Goal: Task Accomplishment & Management: Manage account settings

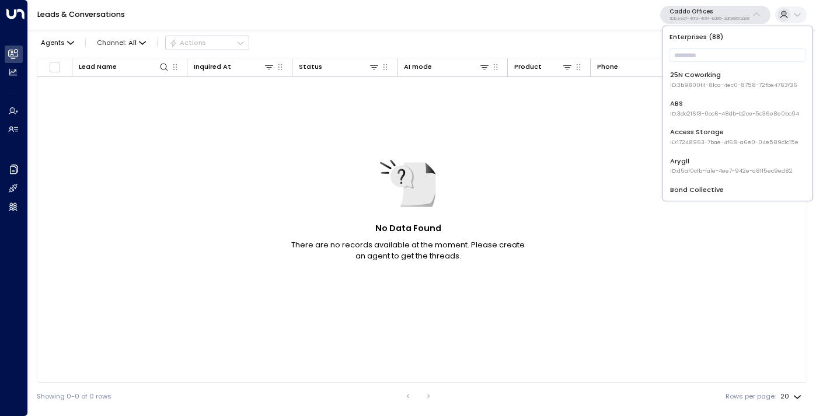
click at [697, 62] on input "text" at bounding box center [738, 55] width 137 height 19
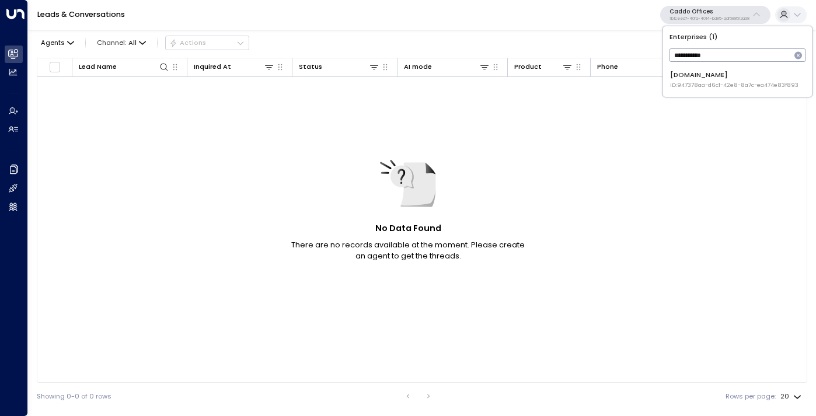
type input "**********"
click at [707, 72] on div "OfficeSpace.com ID: 947378aa-d6c1-42e8-8a7c-ea474e83f893" at bounding box center [734, 79] width 128 height 19
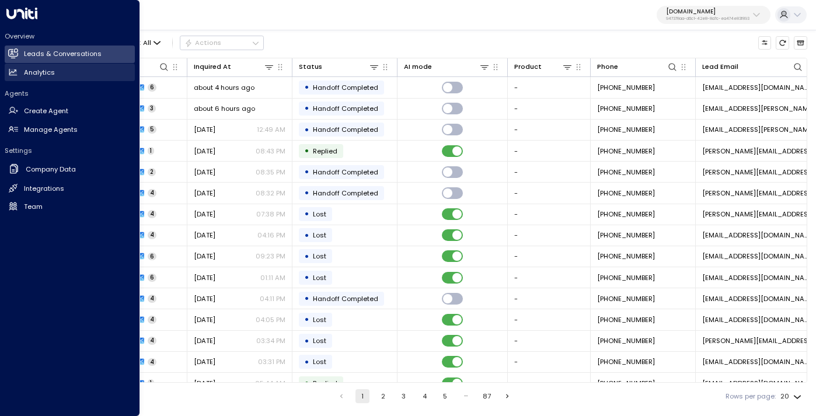
click at [50, 74] on h2 "Analytics" at bounding box center [39, 73] width 31 height 10
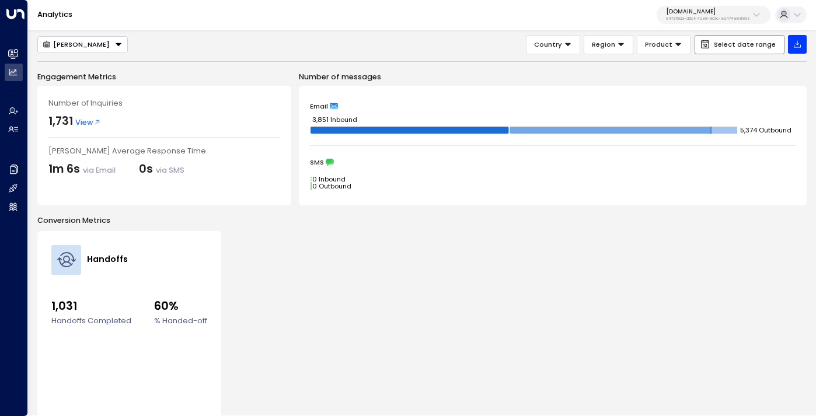
click at [739, 45] on span "Select date range" at bounding box center [745, 45] width 62 height 8
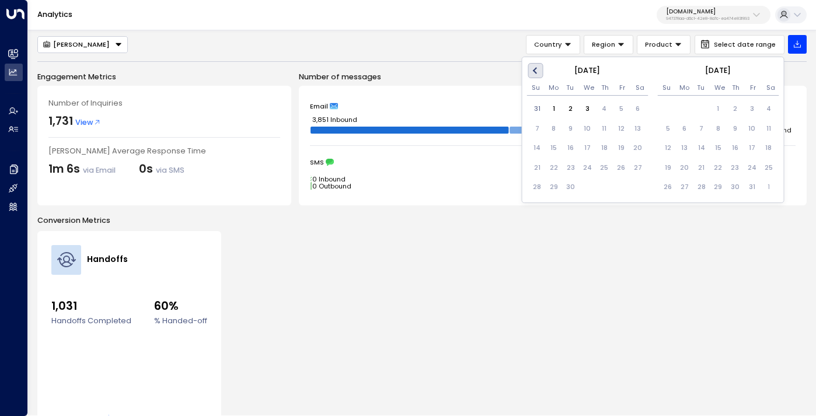
click at [530, 74] on button "Previous Month" at bounding box center [535, 70] width 15 height 15
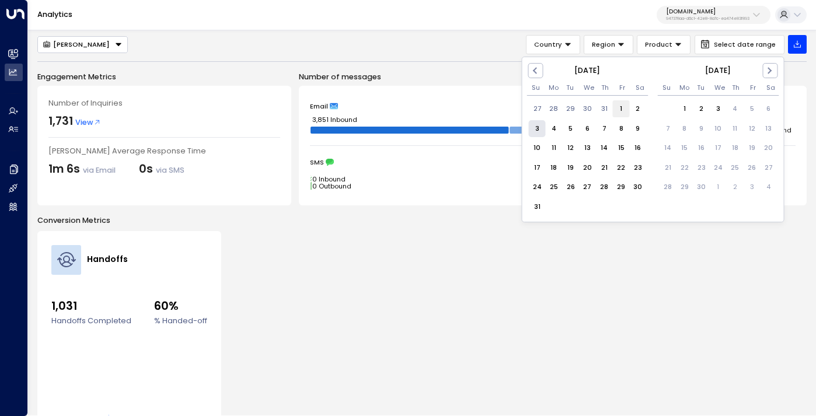
click at [619, 110] on div "1" at bounding box center [621, 108] width 17 height 17
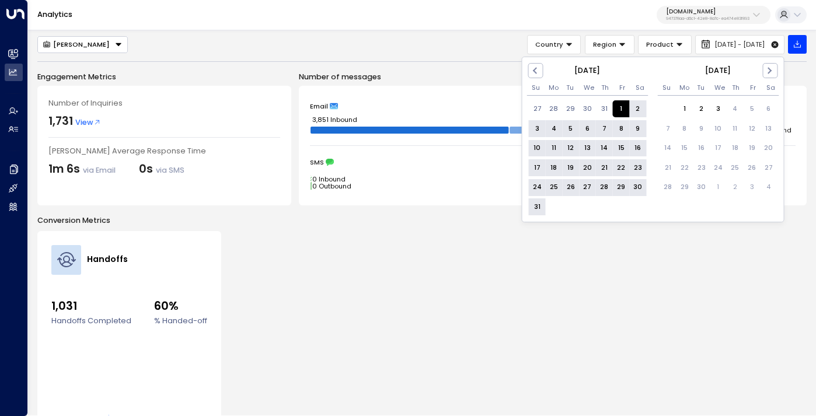
click at [538, 205] on div "31" at bounding box center [537, 207] width 17 height 17
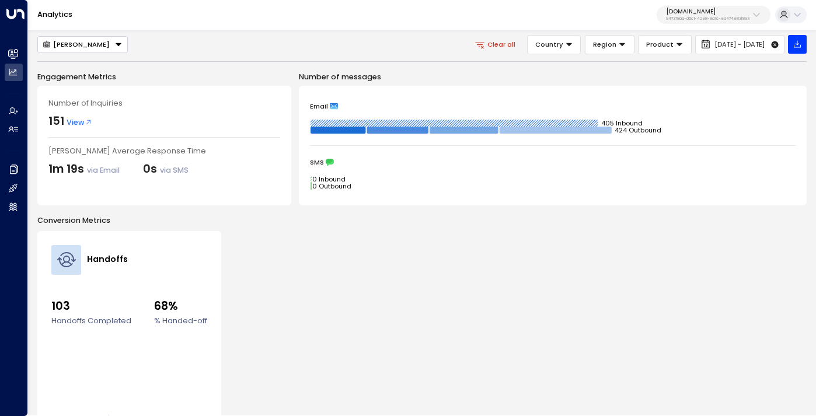
click at [678, 16] on div "OfficeSpace.com 947378aa-d6c1-42e8-8a7c-ea474e83f893" at bounding box center [707, 14] width 83 height 13
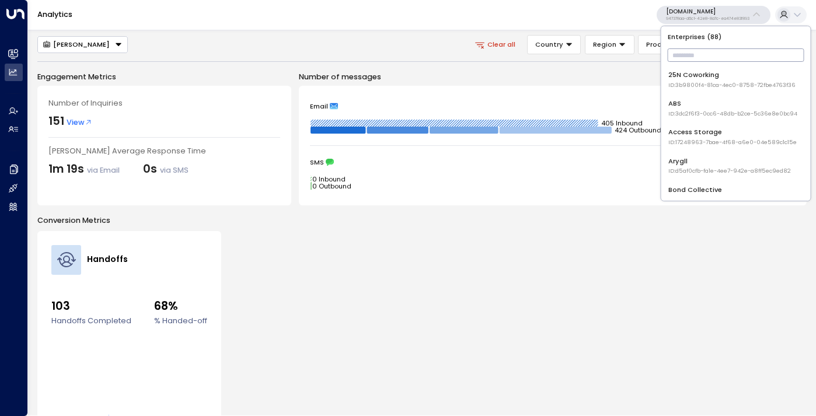
click at [688, 56] on input "text" at bounding box center [736, 55] width 137 height 19
type input "***"
click at [700, 79] on div "OneCoWork ID: 79d65865-1365-41cc-9dd2-ab2246952f84" at bounding box center [734, 79] width 131 height 19
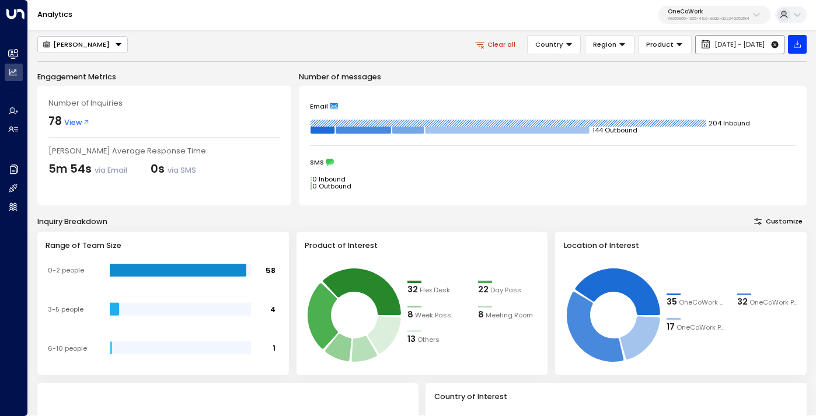
click at [773, 44] on icon at bounding box center [775, 44] width 7 height 7
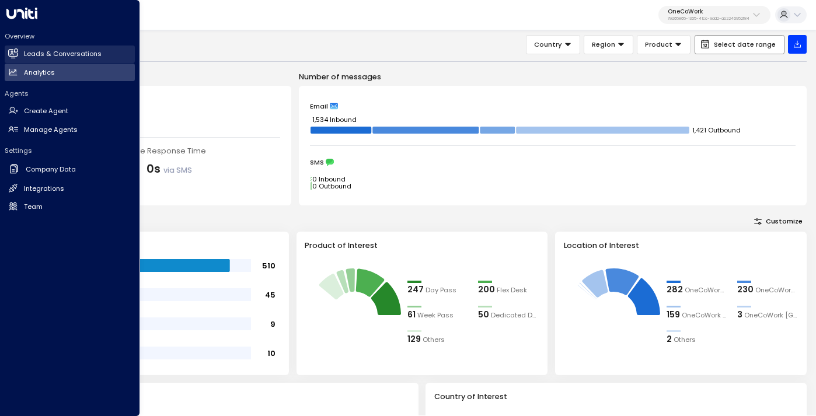
click at [54, 54] on h2 "Leads & Conversations" at bounding box center [63, 54] width 78 height 10
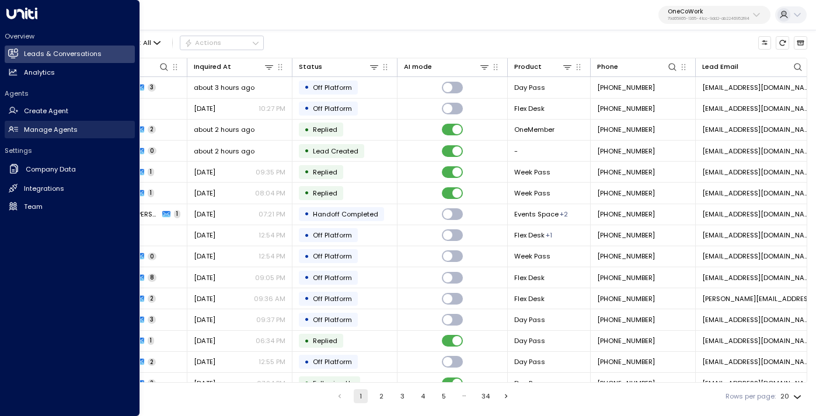
click at [39, 131] on h2 "Manage Agents" at bounding box center [51, 130] width 54 height 10
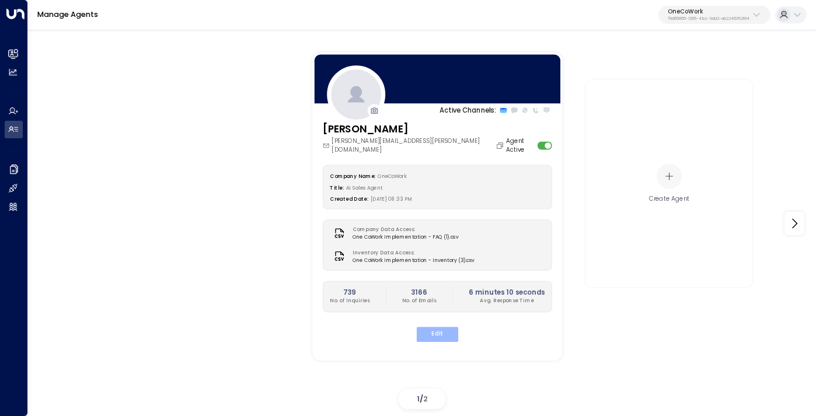
click at [440, 327] on button "Edit" at bounding box center [437, 334] width 41 height 15
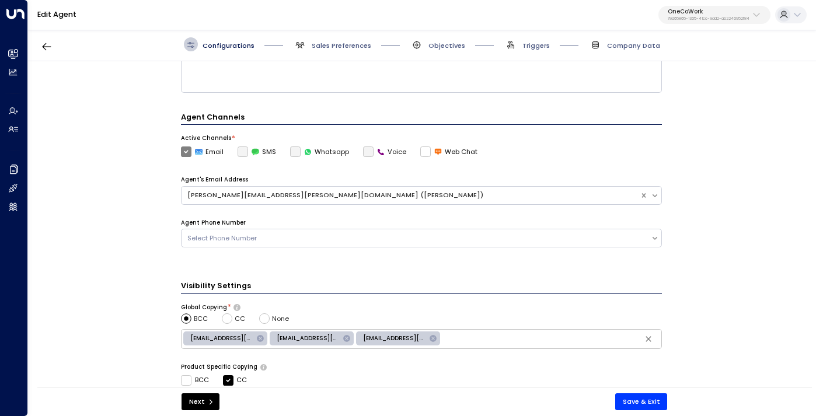
scroll to position [380, 0]
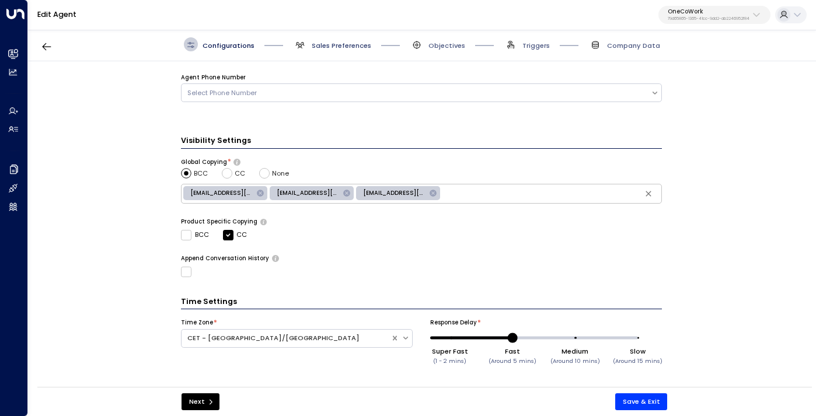
click at [332, 46] on span "Sales Preferences" at bounding box center [342, 45] width 60 height 9
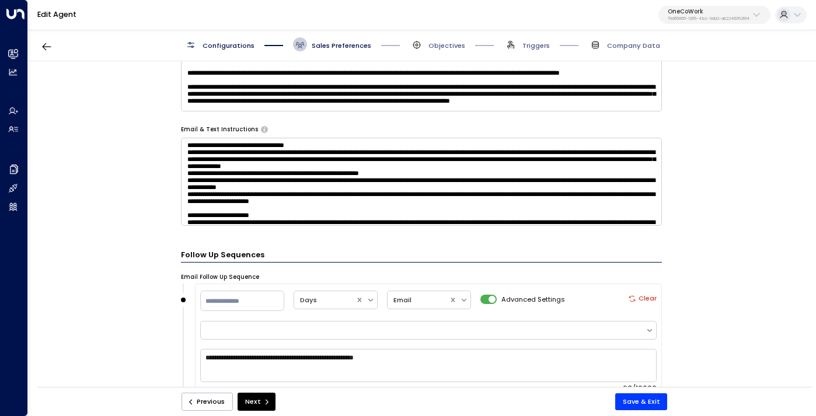
scroll to position [427, 0]
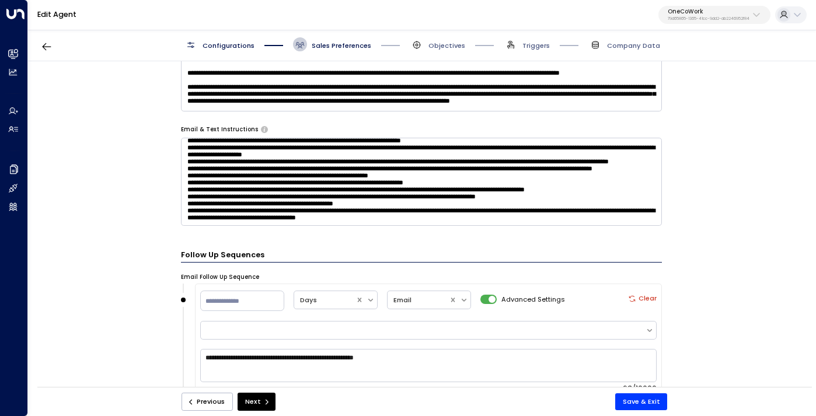
click at [235, 220] on textarea at bounding box center [421, 182] width 481 height 88
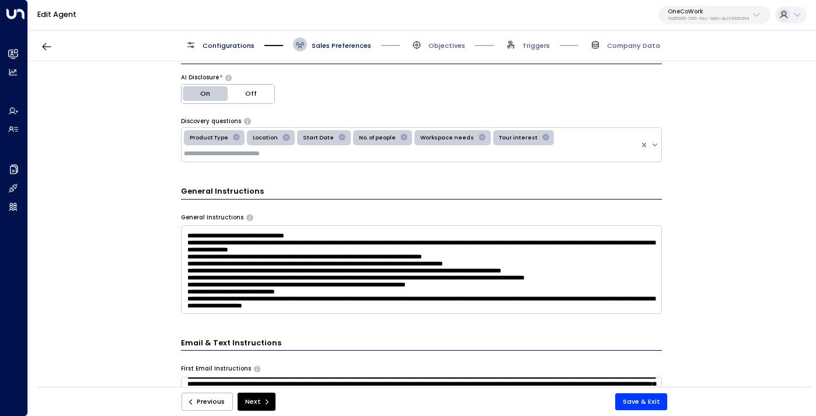
scroll to position [109, 0]
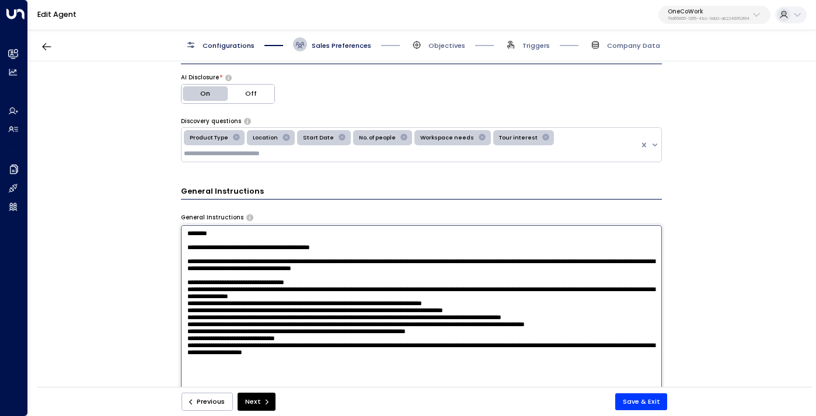
click at [485, 305] on textarea at bounding box center [421, 348] width 481 height 247
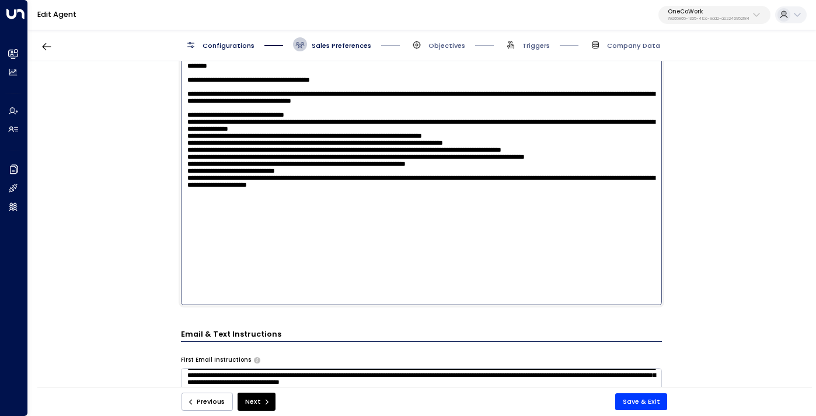
paste textarea "**********"
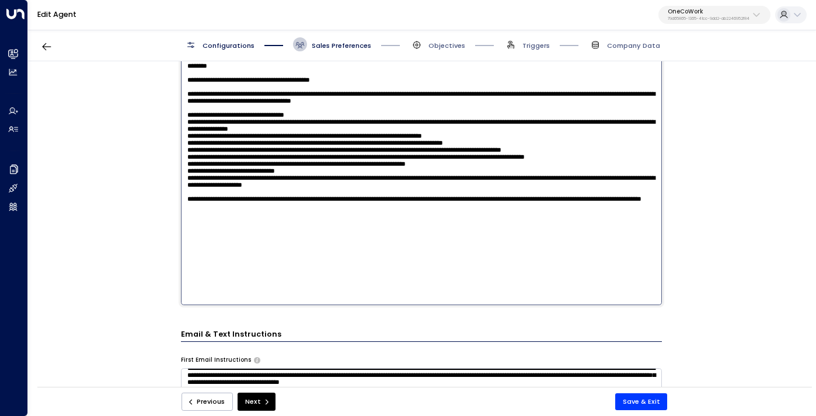
click at [629, 260] on textarea at bounding box center [421, 181] width 481 height 247
type textarea "**********"
click at [640, 403] on button "Save & Exit" at bounding box center [641, 402] width 53 height 17
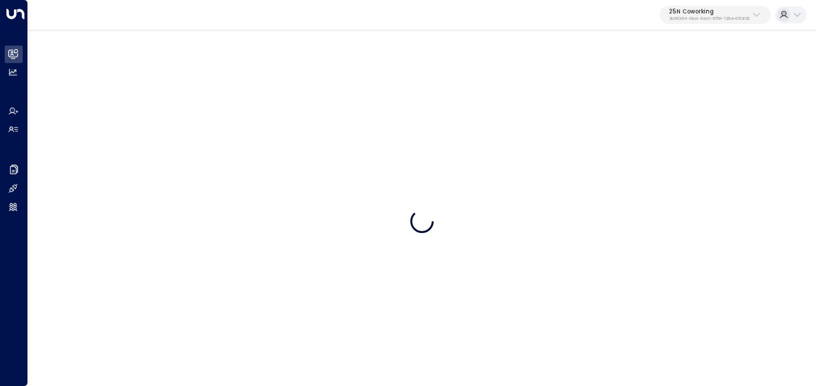
click at [723, 13] on p "25N Coworking" at bounding box center [709, 11] width 81 height 7
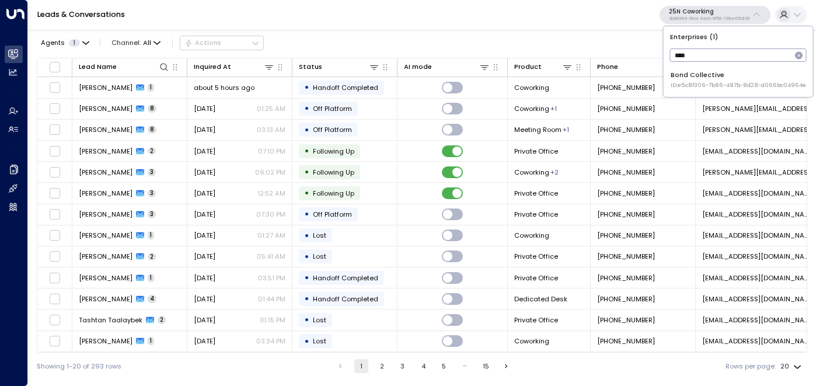
type input "****"
click at [701, 82] on span "ID: e5c8f306-7b86-487b-8d28-d066bc04964e" at bounding box center [738, 85] width 135 height 8
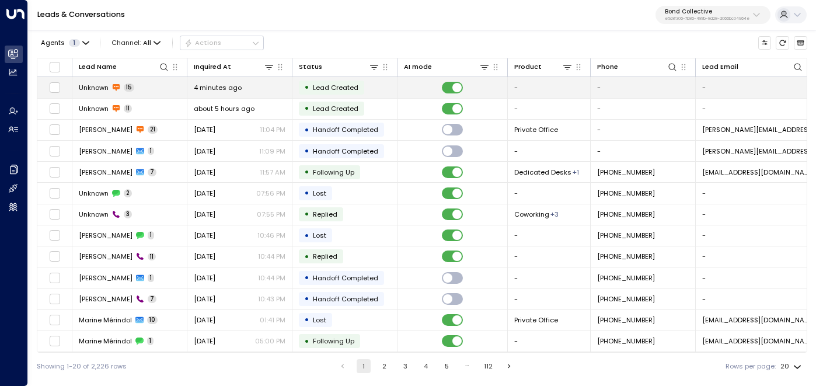
click at [228, 89] on span "4 minutes ago" at bounding box center [218, 87] width 48 height 9
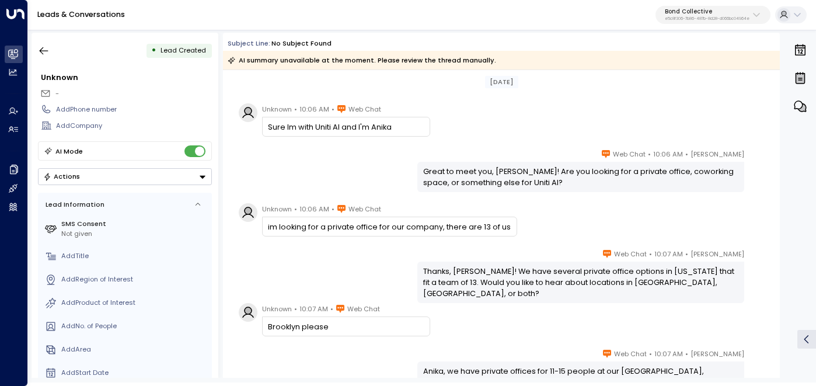
scroll to position [285, 0]
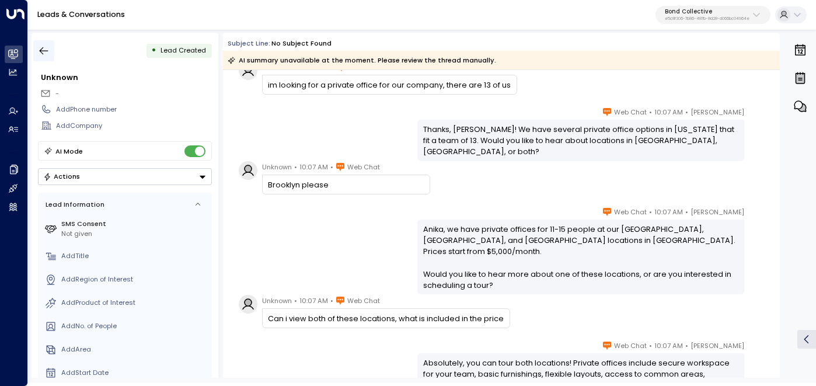
click at [47, 43] on button "button" at bounding box center [43, 50] width 21 height 21
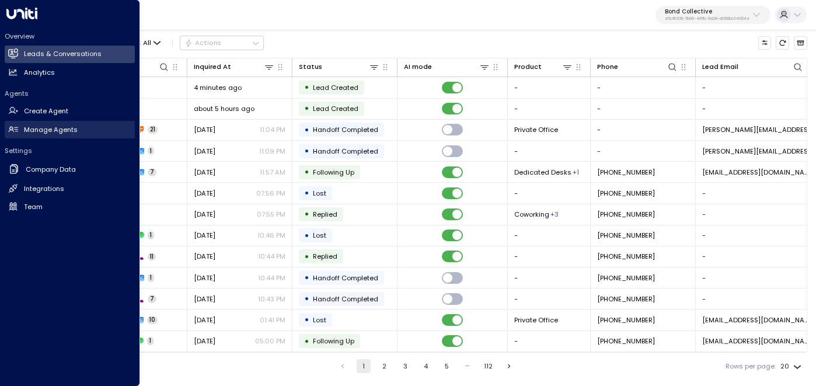
click at [40, 132] on h2 "Manage Agents" at bounding box center [51, 130] width 54 height 10
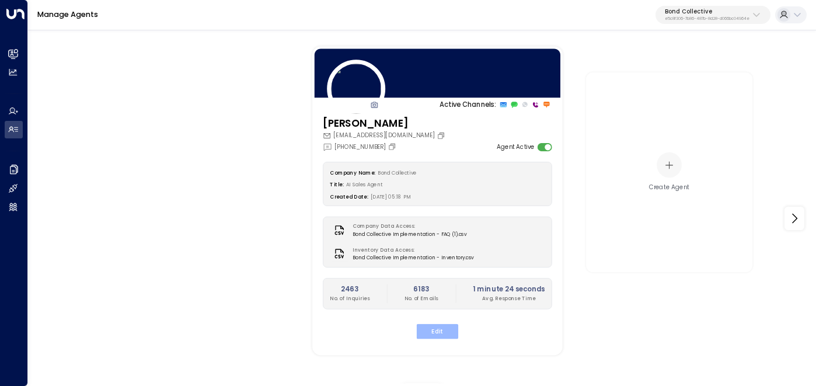
click at [435, 330] on button "Edit" at bounding box center [437, 330] width 41 height 15
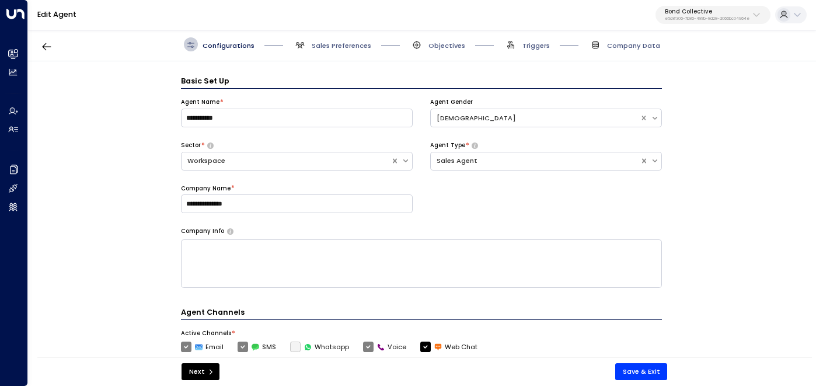
scroll to position [14, 0]
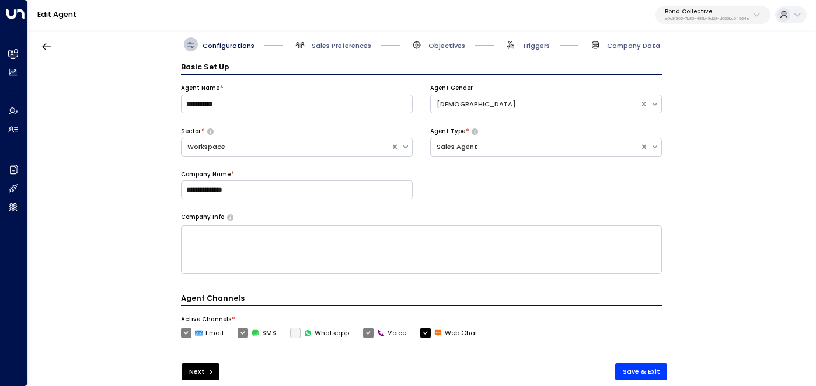
click at [337, 36] on div "Configurations Sales Preferences Objectives Triggers Company Data" at bounding box center [422, 44] width 788 height 33
click at [337, 43] on span "Sales Preferences" at bounding box center [342, 45] width 60 height 9
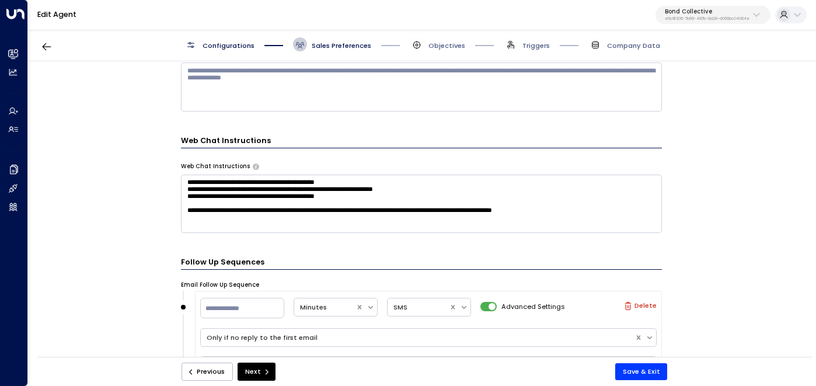
scroll to position [819, 0]
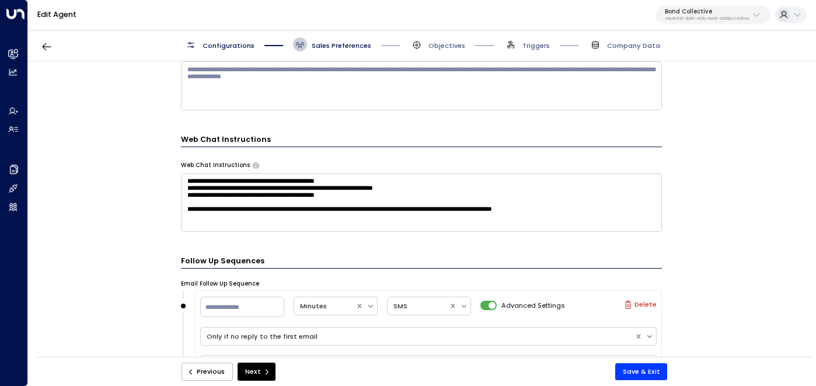
click at [236, 189] on textarea "**********" at bounding box center [421, 202] width 481 height 58
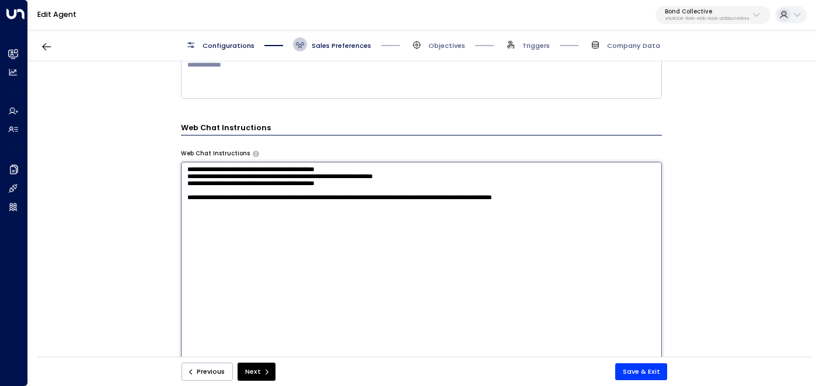
scroll to position [831, 0]
click at [708, 194] on div "**********" at bounding box center [421, 212] width 787 height 302
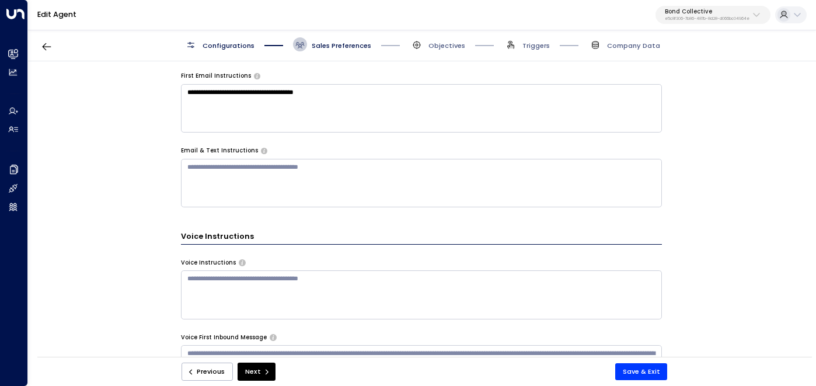
scroll to position [322, 0]
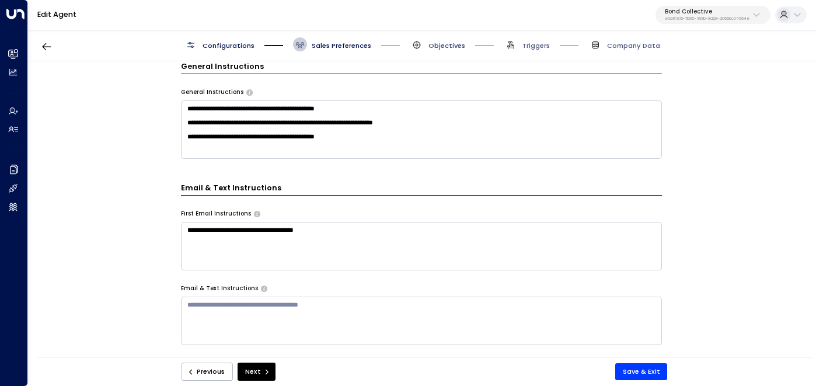
click at [442, 41] on span "Objectives" at bounding box center [447, 45] width 37 height 9
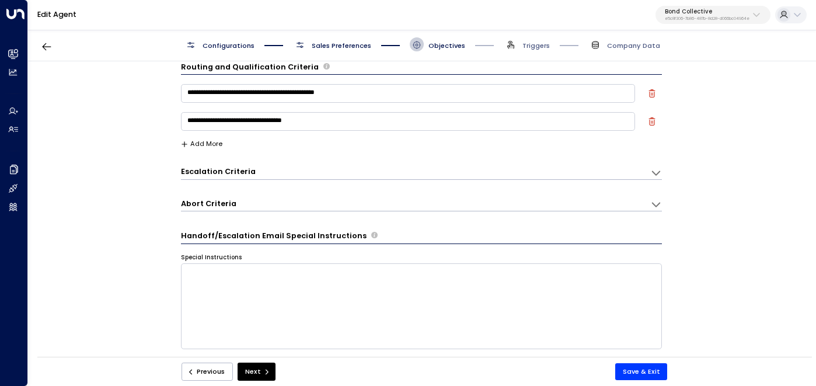
scroll to position [0, 0]
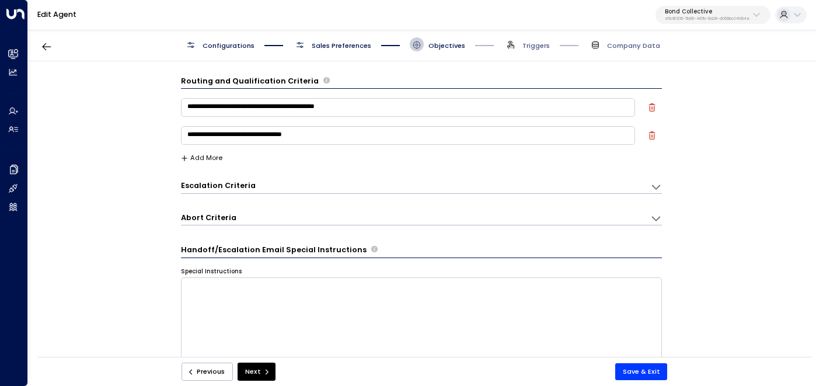
click at [662, 187] on div "**********" at bounding box center [421, 212] width 787 height 302
click at [654, 187] on icon at bounding box center [656, 187] width 12 height 12
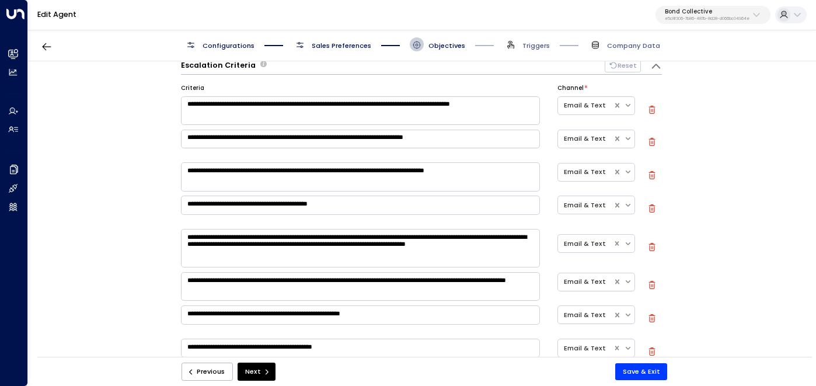
scroll to position [126, 0]
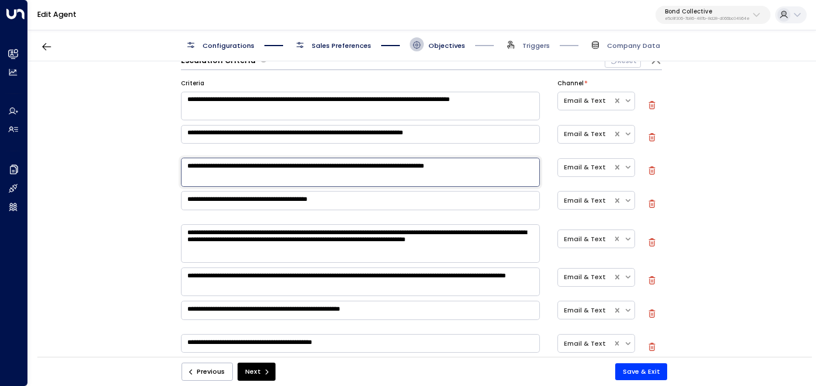
click at [370, 186] on textarea "**********" at bounding box center [360, 172] width 359 height 29
click at [341, 214] on div "**********" at bounding box center [360, 202] width 359 height 23
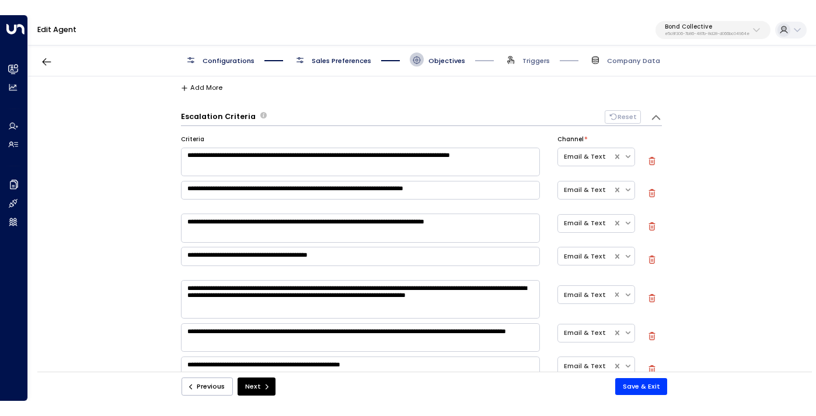
scroll to position [71, 0]
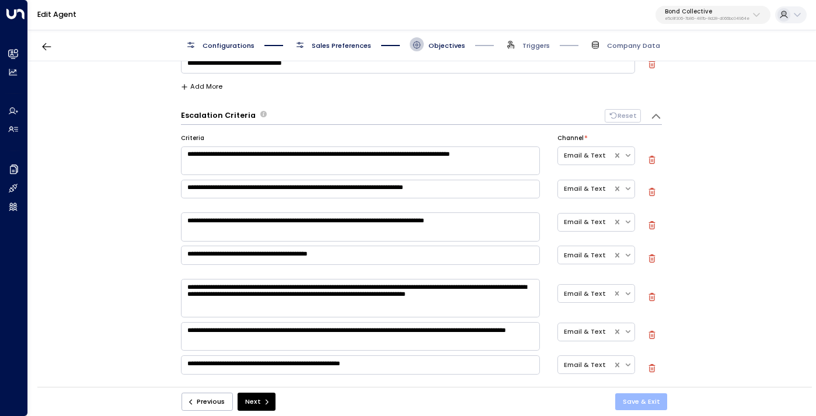
click at [629, 385] on button "Save & Exit" at bounding box center [641, 402] width 53 height 17
